Goal: Check status

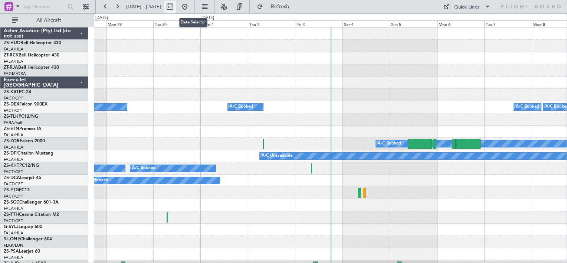
click at [176, 10] on button at bounding box center [170, 7] width 12 height 12
select select "9"
select select "2025"
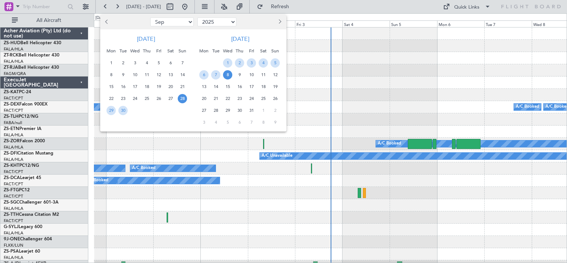
click at [181, 101] on span "28" at bounding box center [182, 98] width 9 height 9
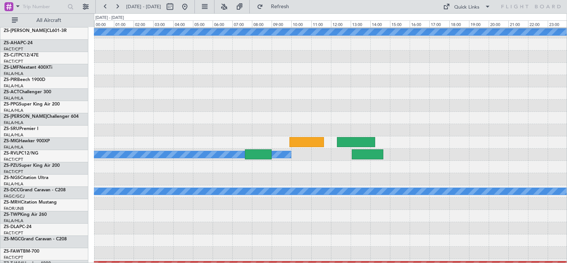
scroll to position [334, 0]
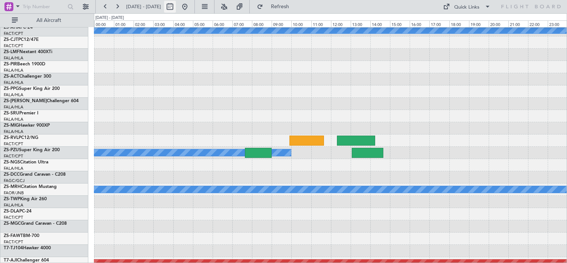
click at [176, 10] on button at bounding box center [170, 7] width 12 height 12
select select "9"
select select "2025"
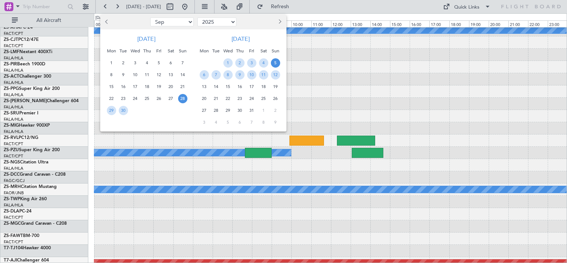
click at [274, 65] on span "5" at bounding box center [275, 62] width 9 height 9
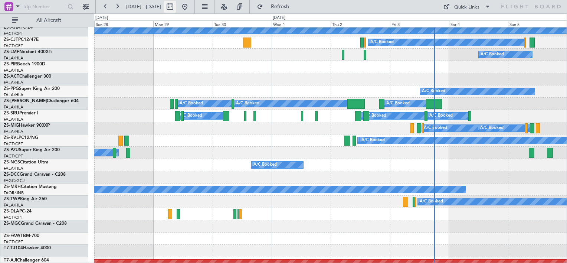
click at [176, 7] on button at bounding box center [170, 7] width 12 height 12
select select "9"
select select "2025"
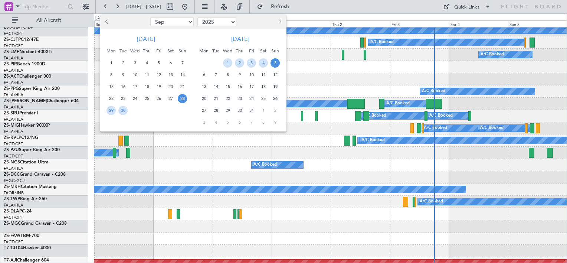
click at [274, 64] on span "5" at bounding box center [274, 62] width 9 height 9
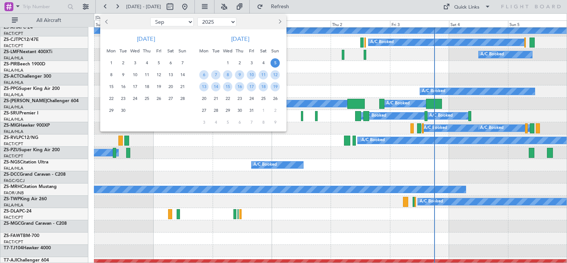
click at [274, 64] on span "5" at bounding box center [274, 62] width 9 height 9
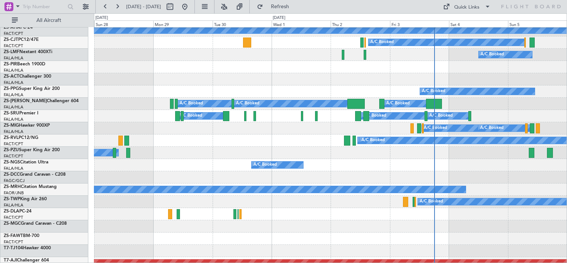
select select "10"
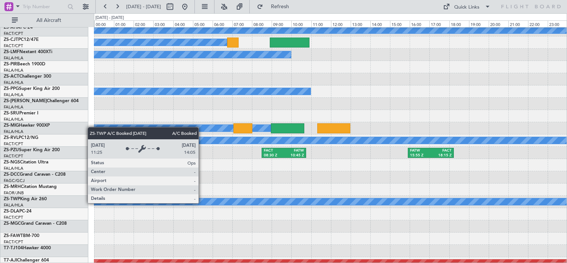
click at [201, 202] on div "A/C Booked" at bounding box center [233, 201] width 1223 height 7
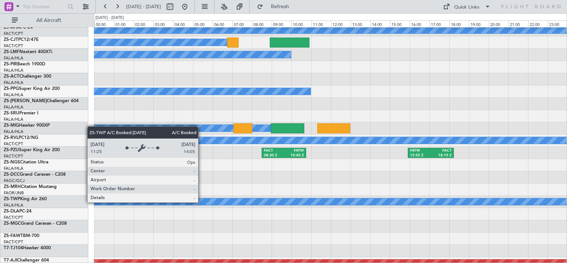
click at [201, 202] on div "A/C Booked" at bounding box center [233, 201] width 1223 height 7
